Goal: Navigation & Orientation: Understand site structure

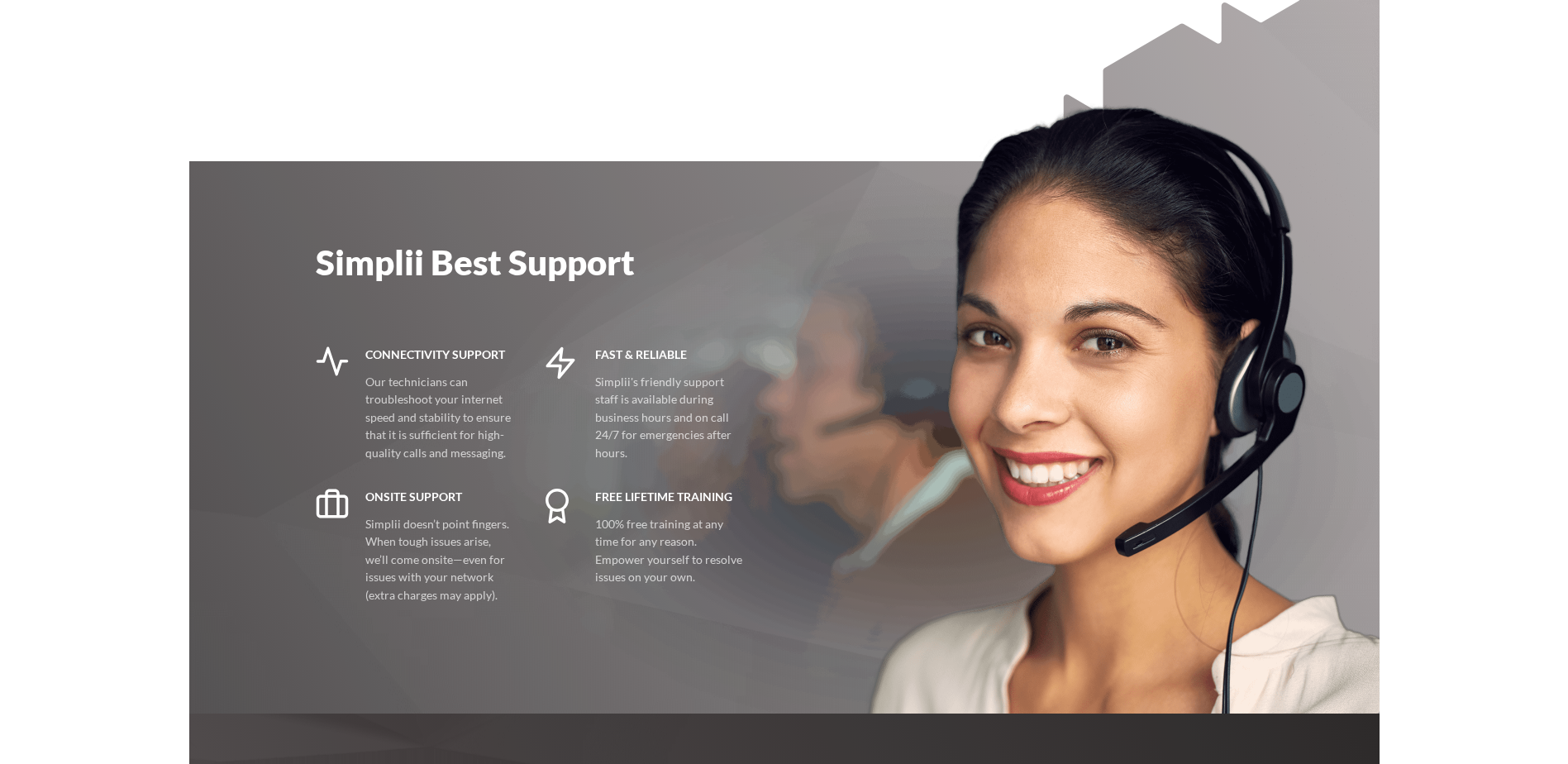
scroll to position [3390, 0]
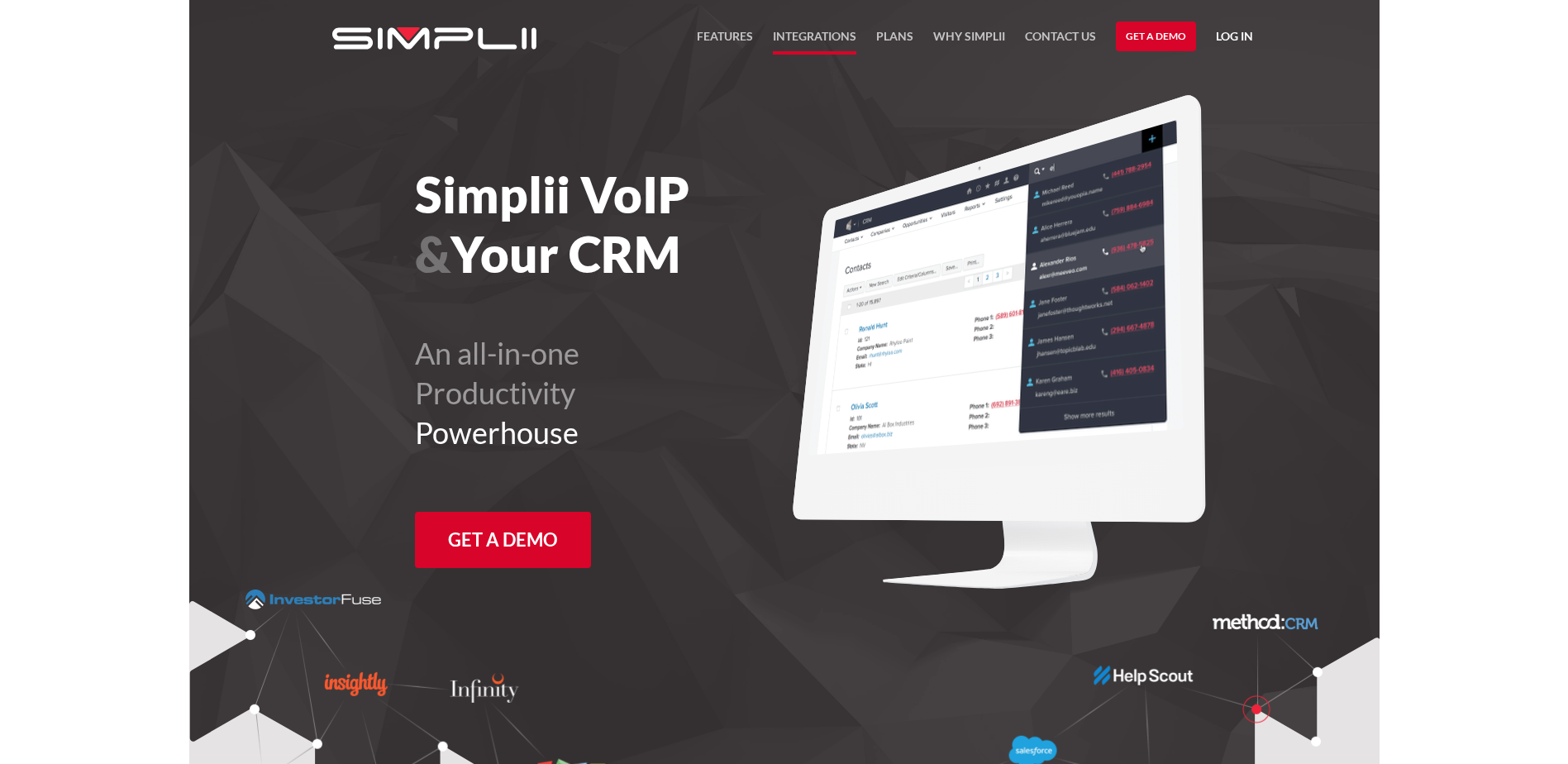
click at [817, 39] on link "Integrations" at bounding box center [814, 41] width 84 height 28
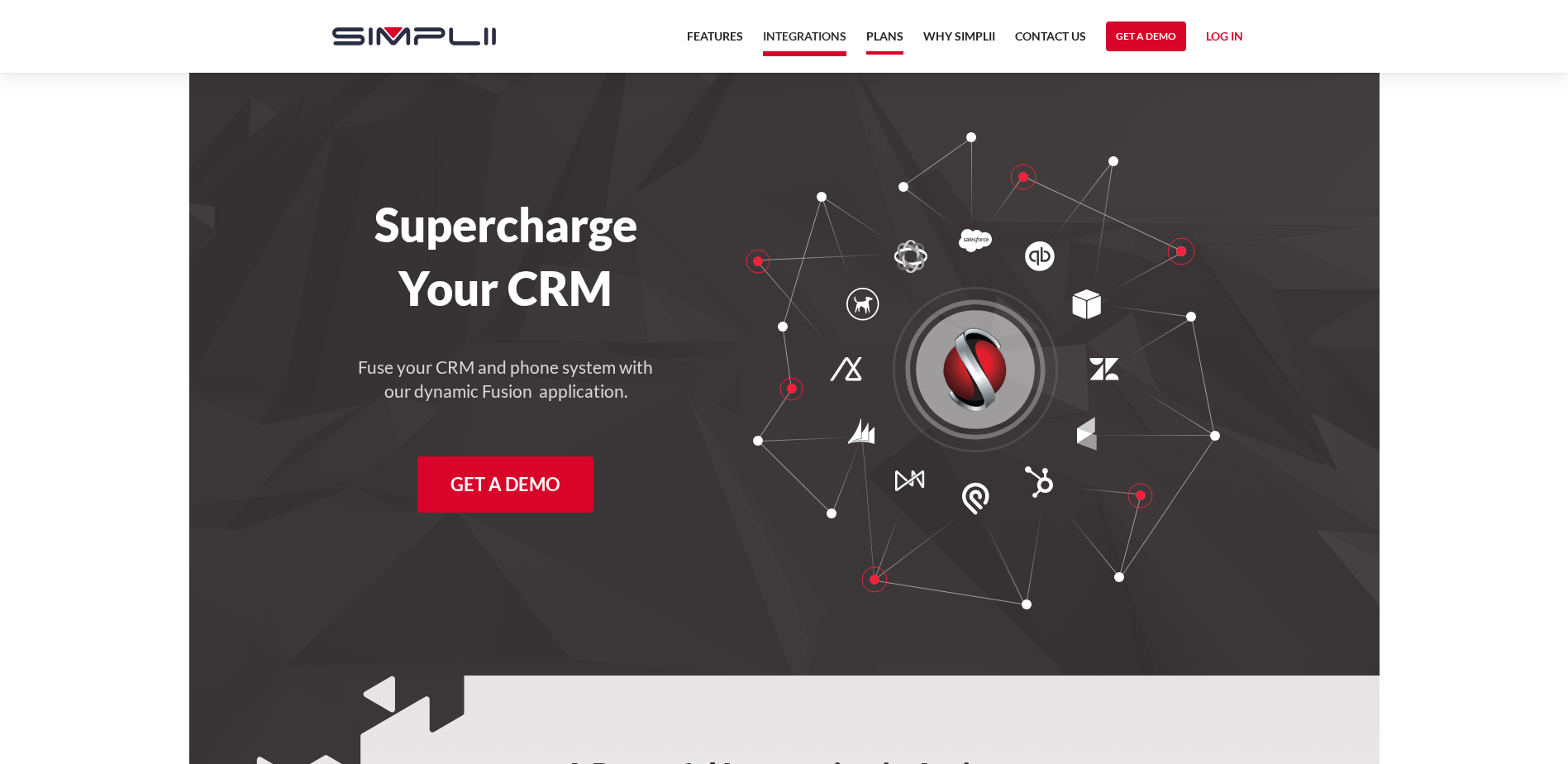
click at [881, 40] on link "Plans" at bounding box center [884, 41] width 37 height 28
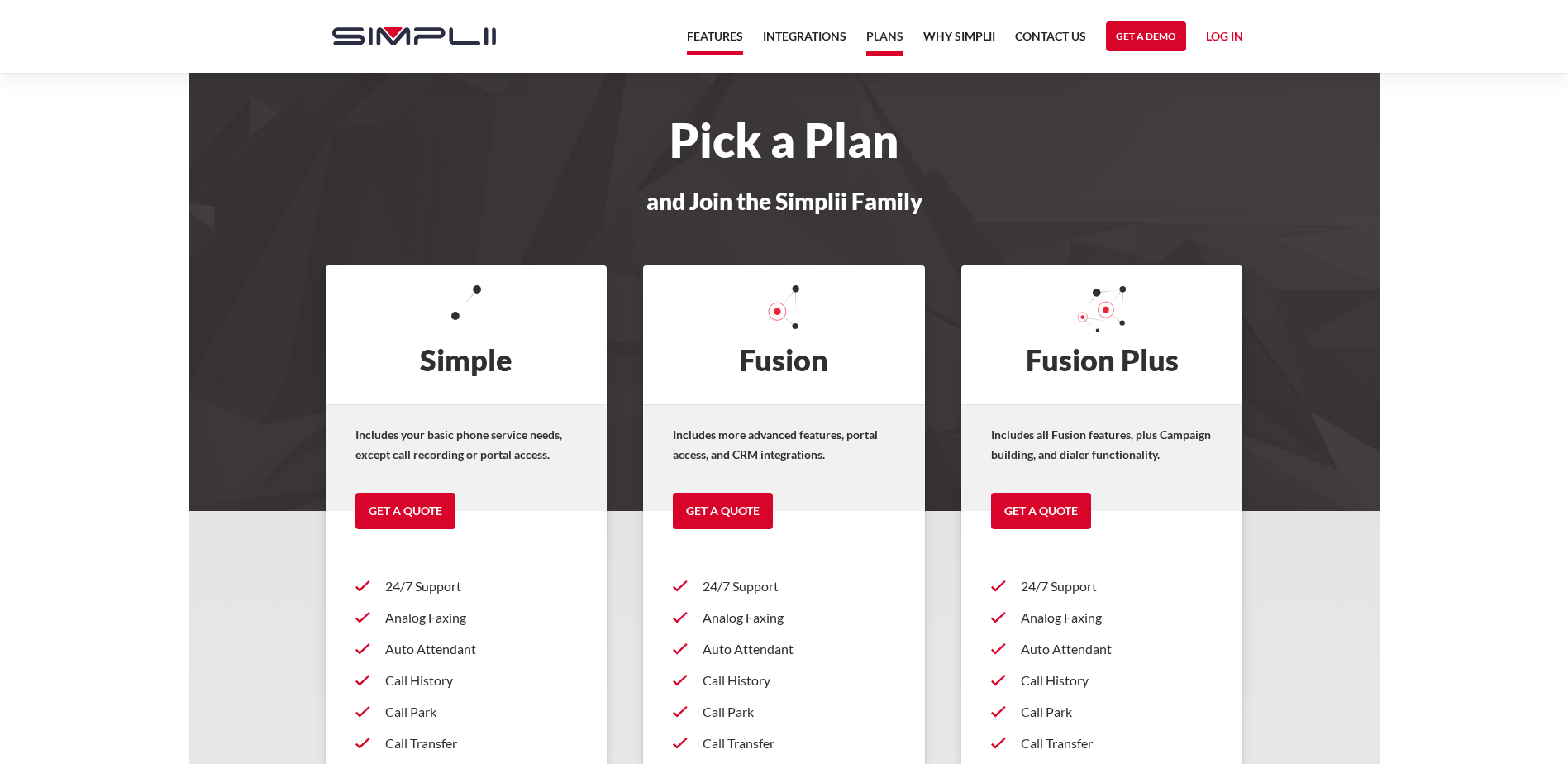
click at [697, 36] on link "Features" at bounding box center [714, 41] width 56 height 28
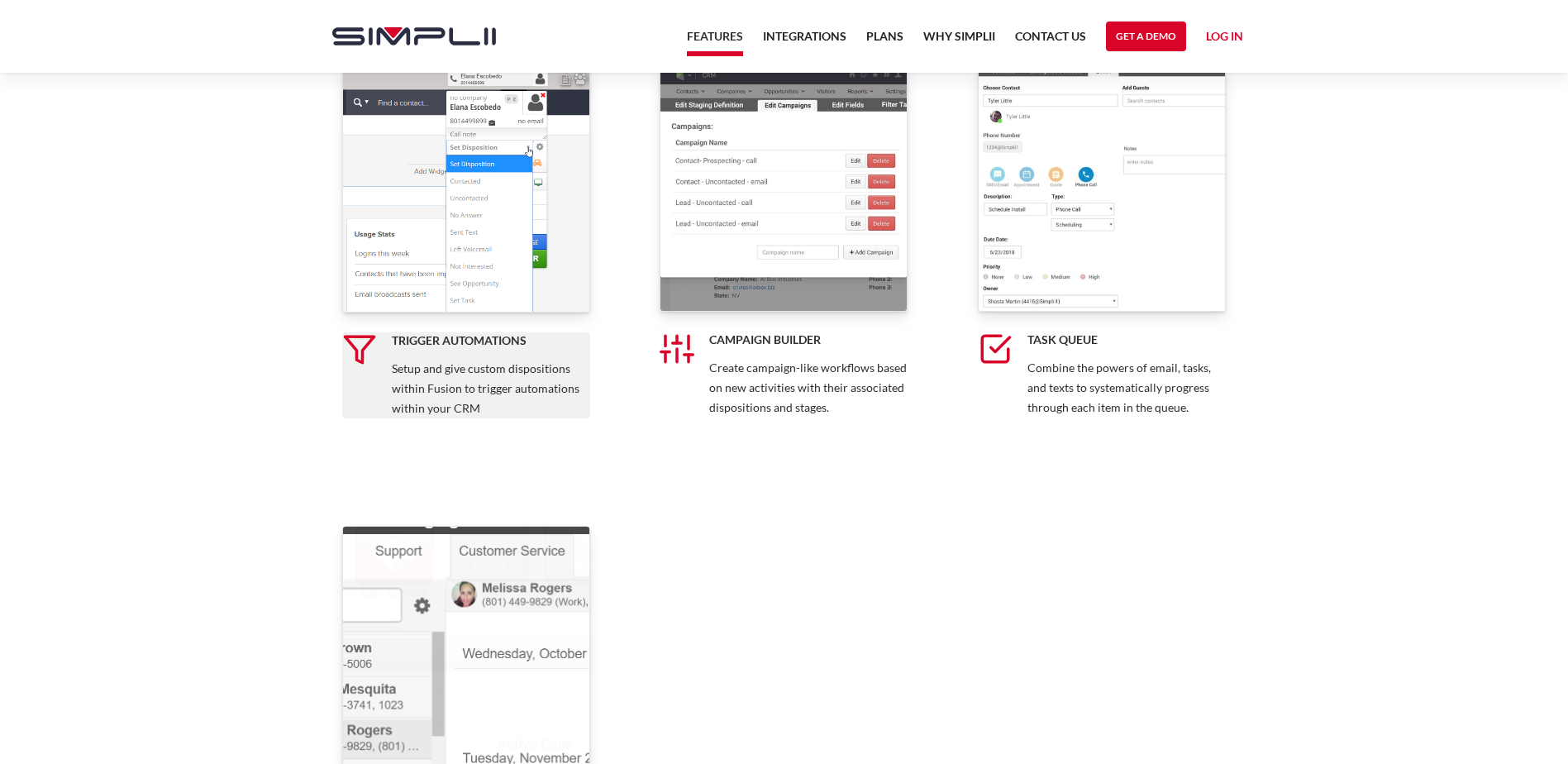
scroll to position [3224, 0]
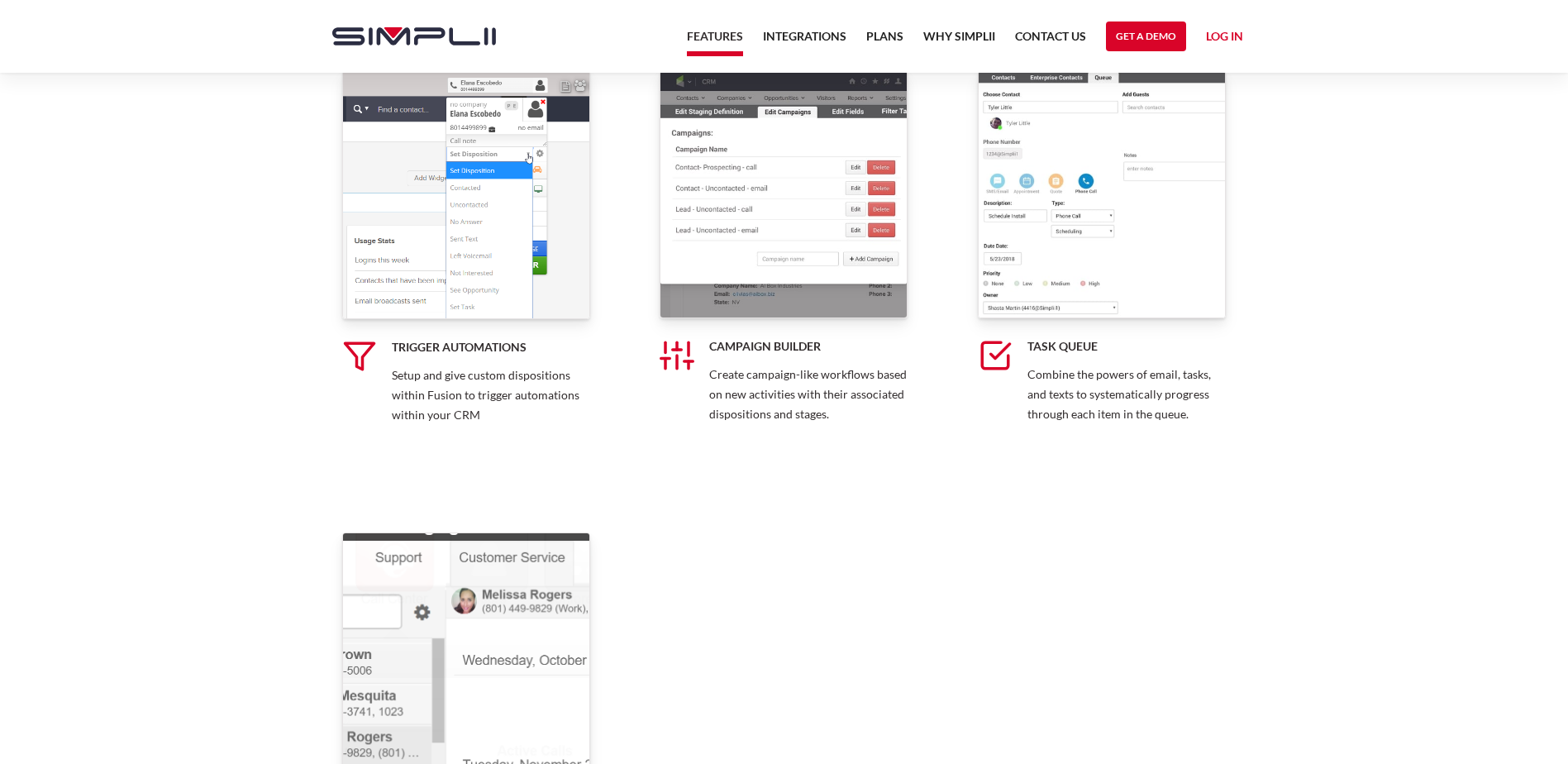
click at [437, 26] on link "home" at bounding box center [406, 36] width 181 height 73
